Goal: Task Accomplishment & Management: Complete application form

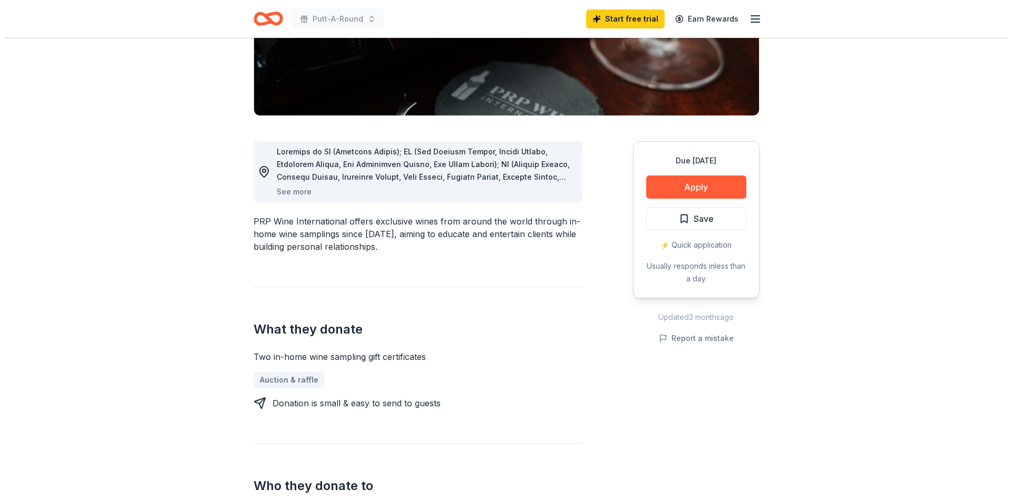
scroll to position [227, 0]
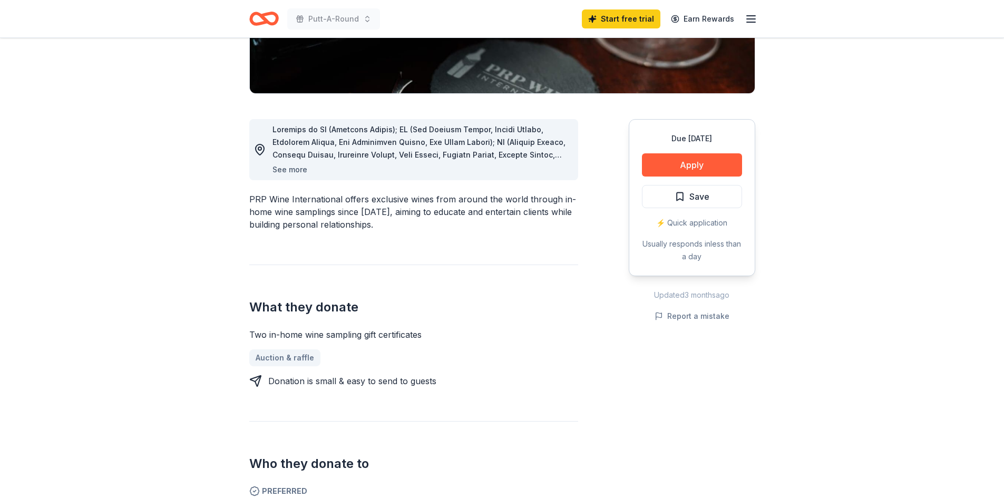
click at [302, 176] on button "See more" at bounding box center [290, 169] width 35 height 13
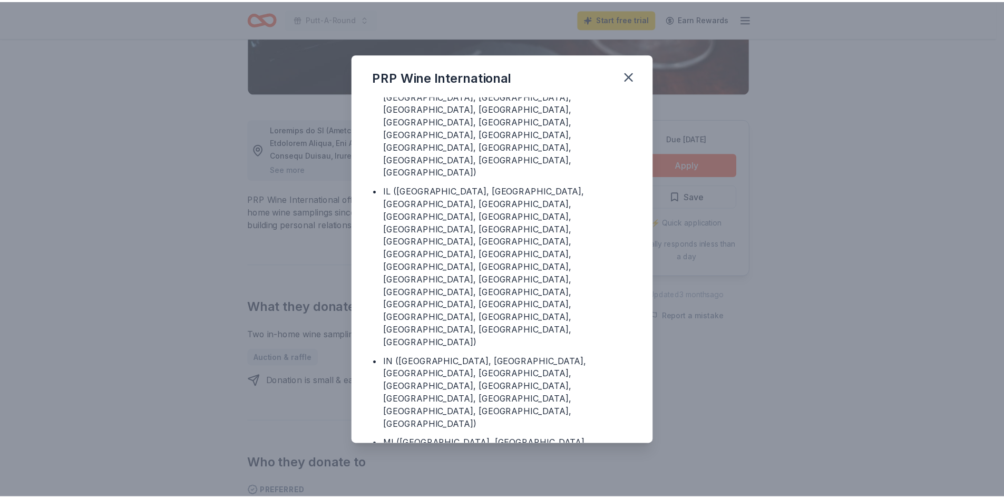
scroll to position [347, 0]
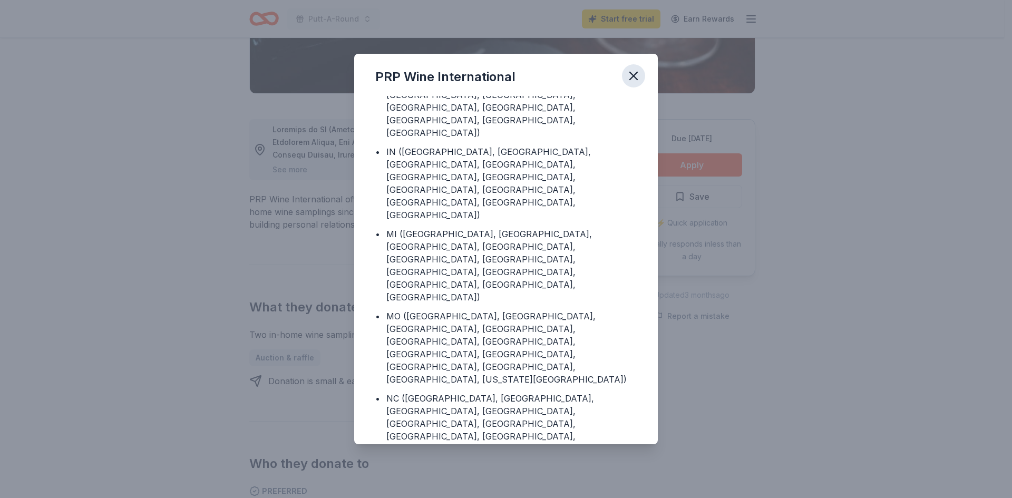
click at [641, 77] on icon "button" at bounding box center [633, 76] width 15 height 15
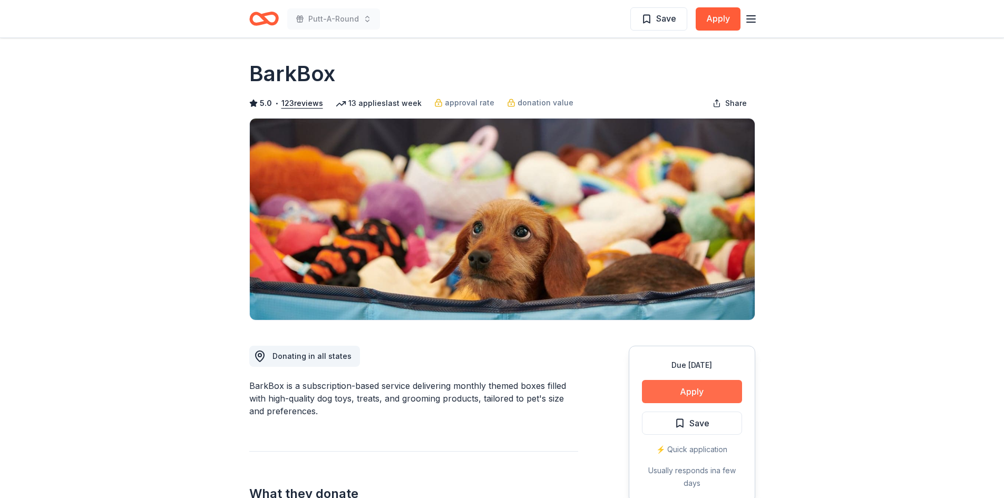
click at [693, 403] on button "Apply" at bounding box center [692, 391] width 100 height 23
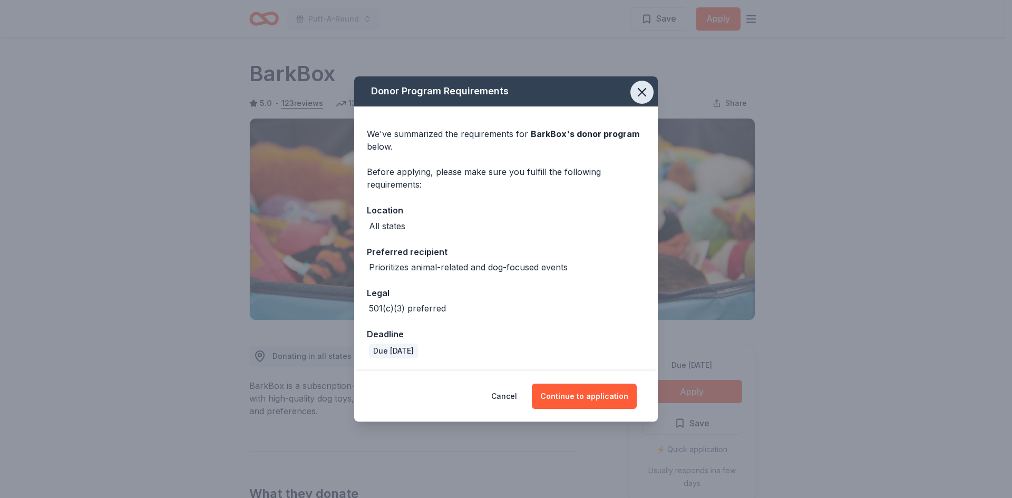
click at [650, 85] on icon "button" at bounding box center [642, 92] width 15 height 15
